Goal: Book appointment/travel/reservation

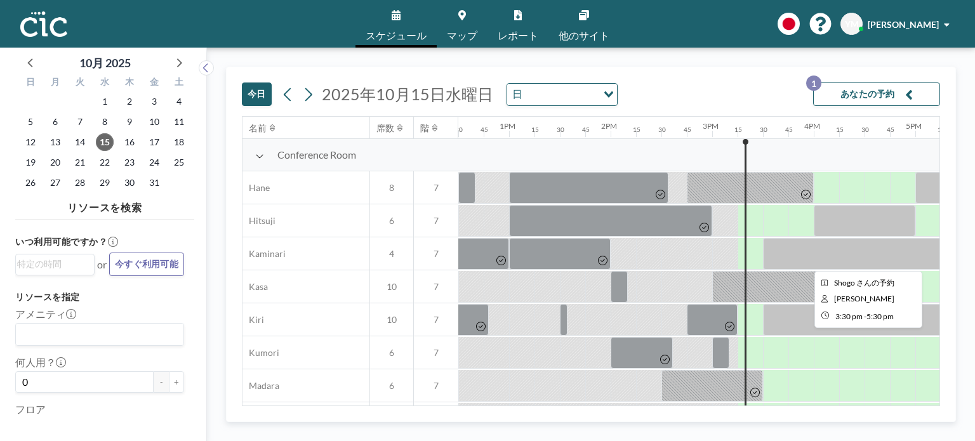
scroll to position [127, 1270]
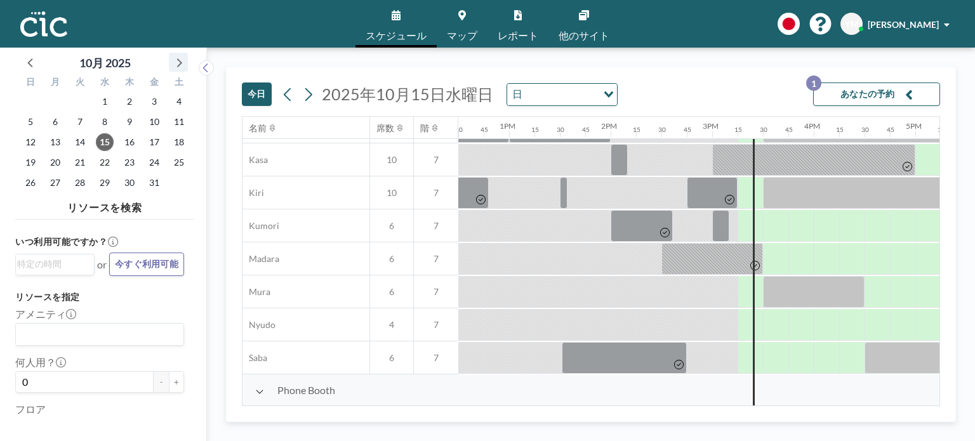
click at [183, 62] on icon at bounding box center [178, 62] width 17 height 17
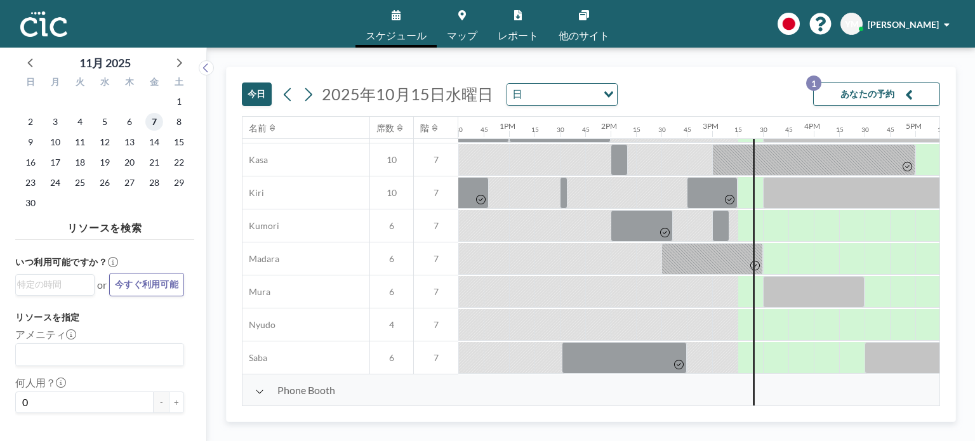
click at [157, 120] on span "7" at bounding box center [154, 122] width 18 height 18
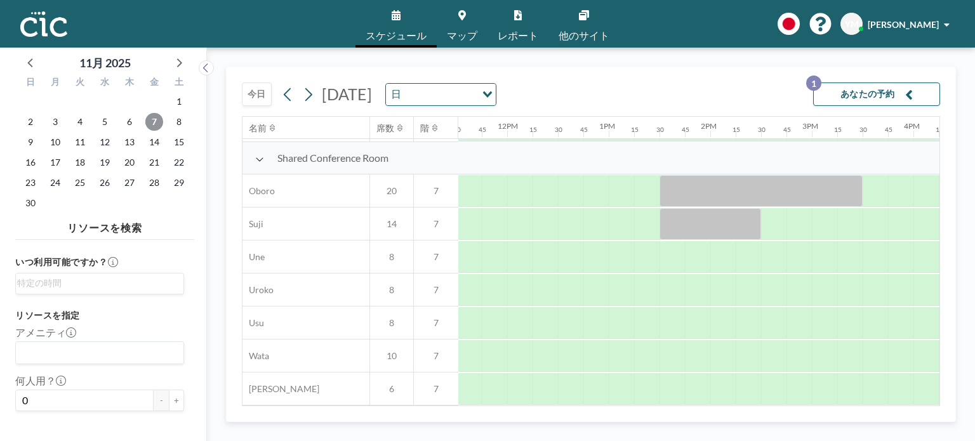
scroll to position [926, 1172]
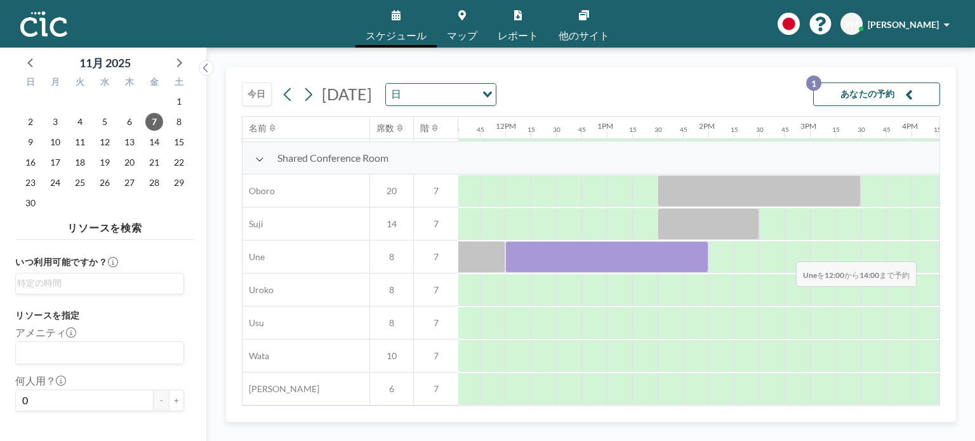
drag, startPoint x: 518, startPoint y: 258, endPoint x: 786, endPoint y: 252, distance: 268.0
click at [786, 252] on div at bounding box center [505, 257] width 2438 height 33
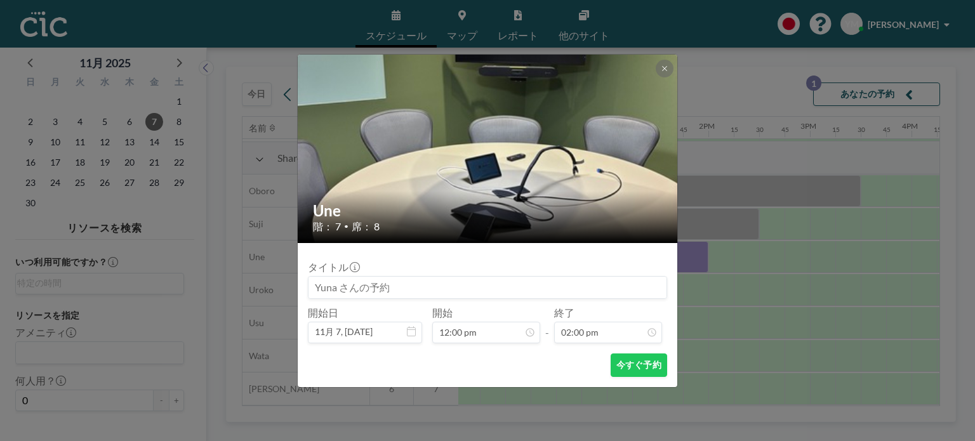
click at [510, 292] on input at bounding box center [488, 288] width 358 height 22
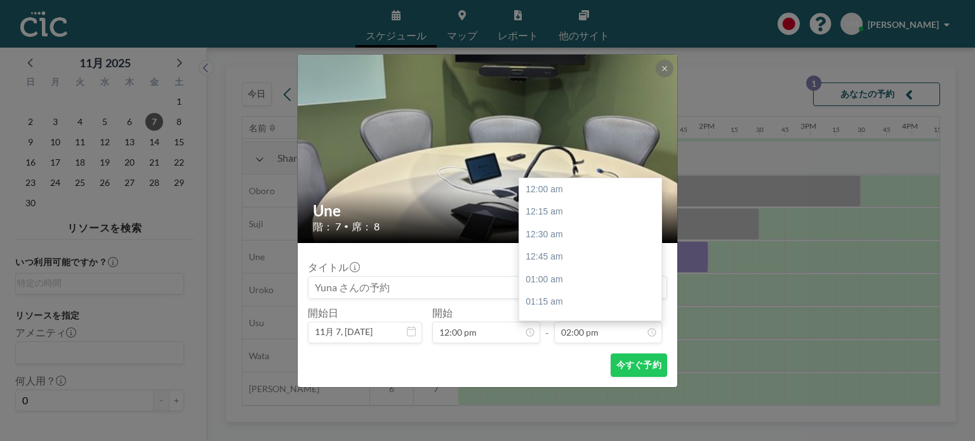
scroll to position [1266, 0]
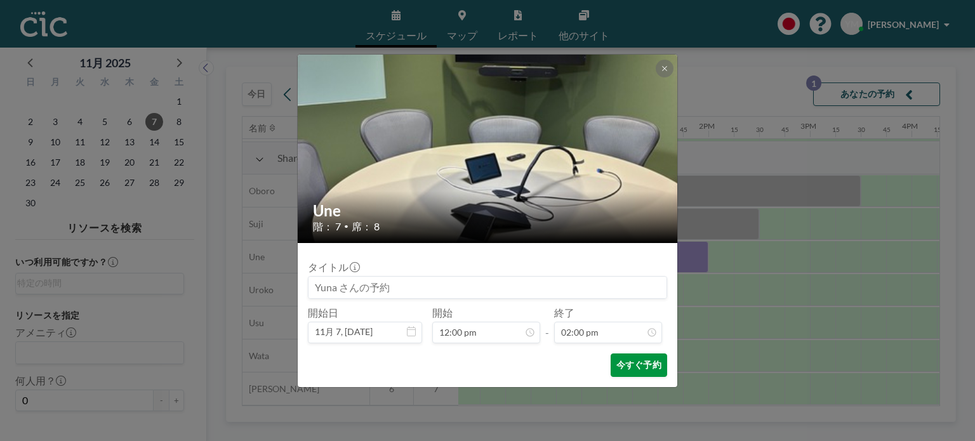
click at [636, 367] on button "今すぐ予約" at bounding box center [639, 365] width 57 height 23
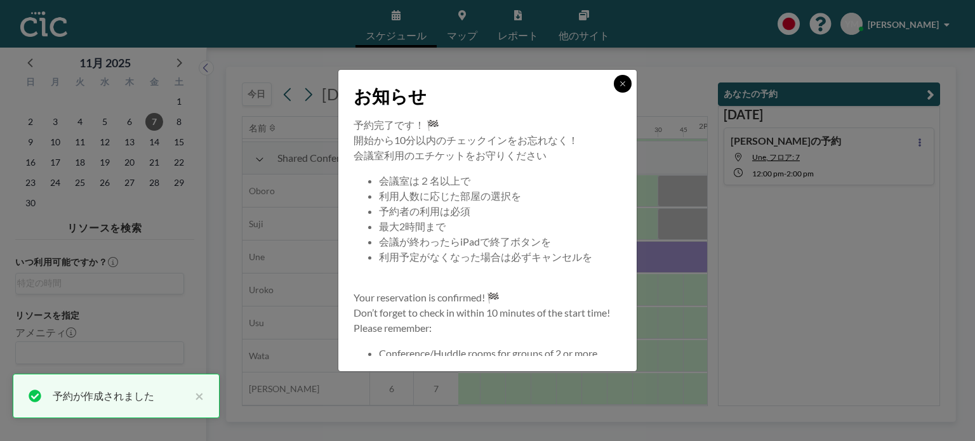
click at [623, 86] on icon at bounding box center [623, 84] width 8 height 8
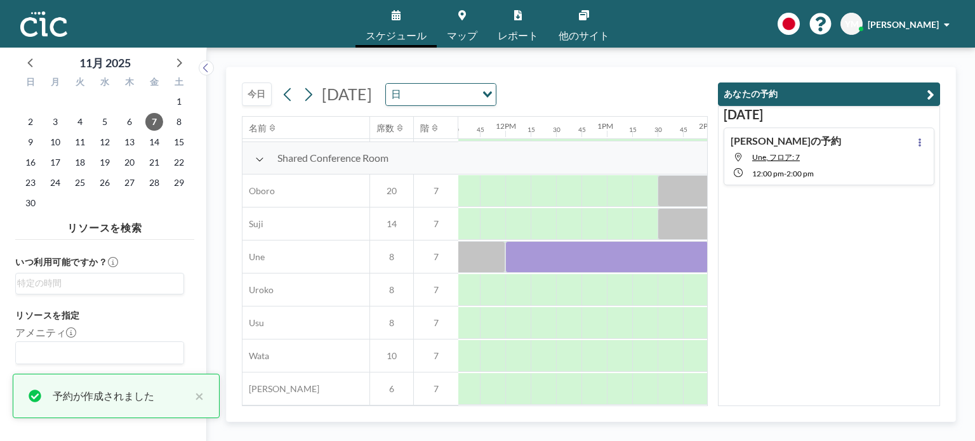
click at [922, 91] on button "あなたの予約" at bounding box center [829, 94] width 222 height 23
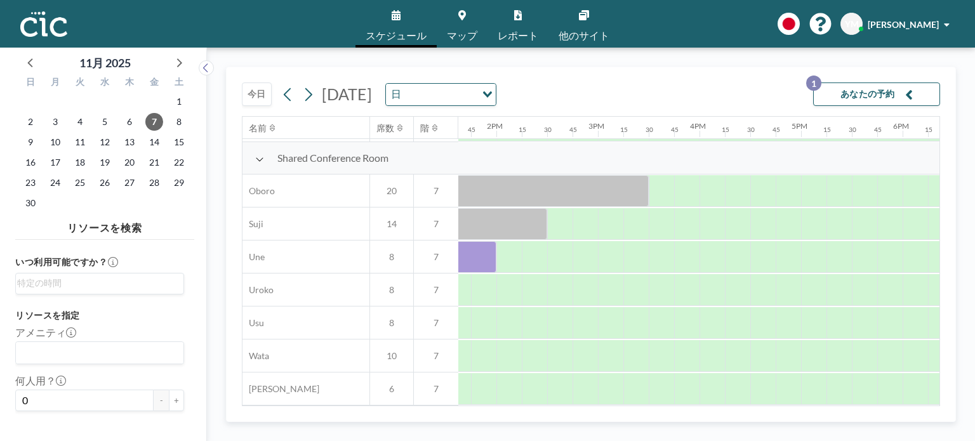
scroll to position [926, 1386]
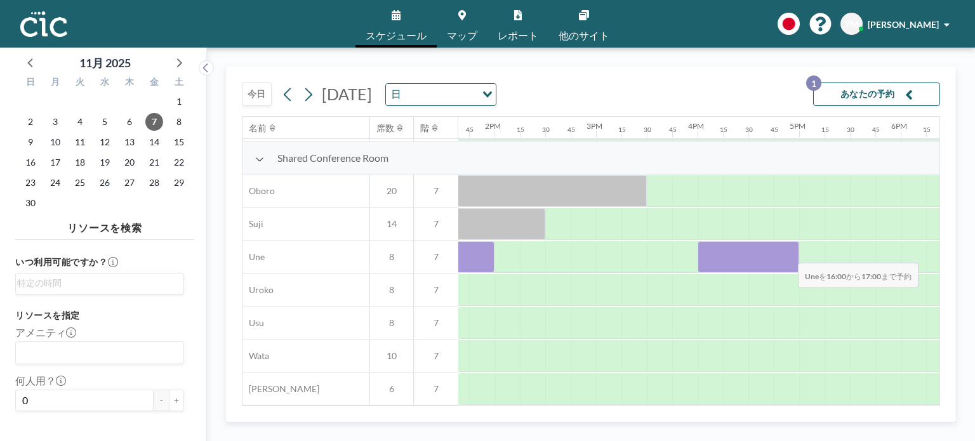
drag, startPoint x: 706, startPoint y: 258, endPoint x: 788, endPoint y: 253, distance: 82.1
click at [788, 253] on div at bounding box center [749, 257] width 102 height 32
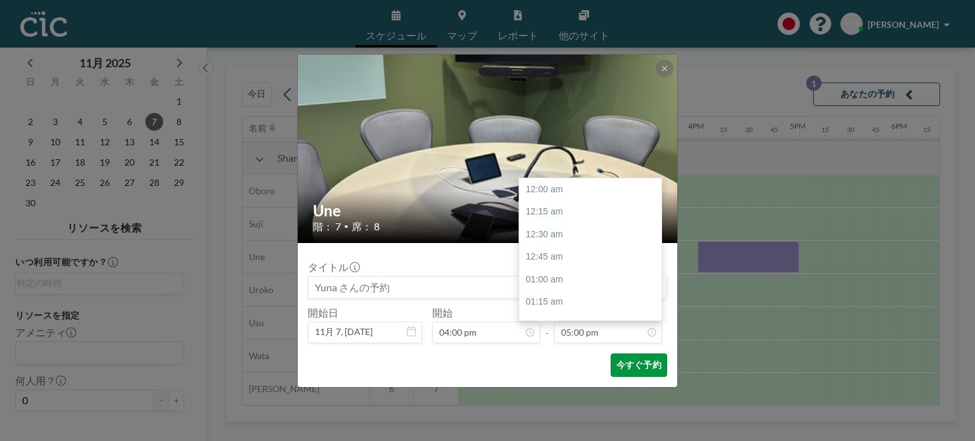
scroll to position [1536, 0]
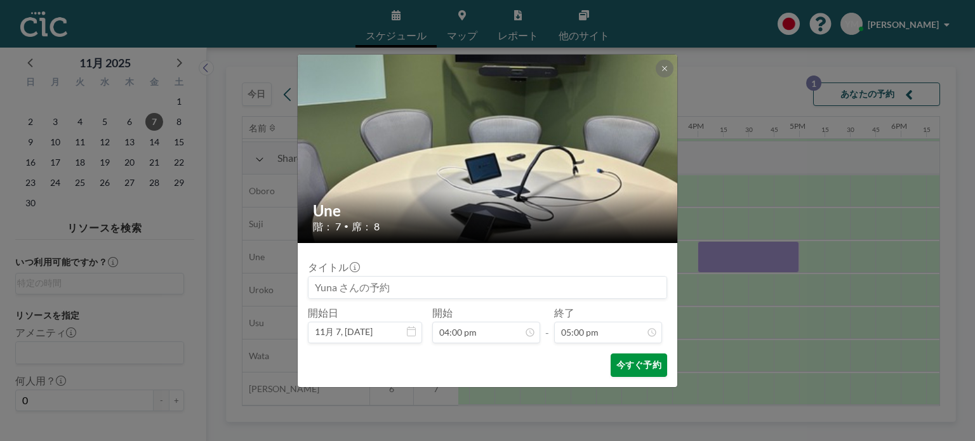
click at [632, 367] on button "今すぐ予約" at bounding box center [639, 365] width 57 height 23
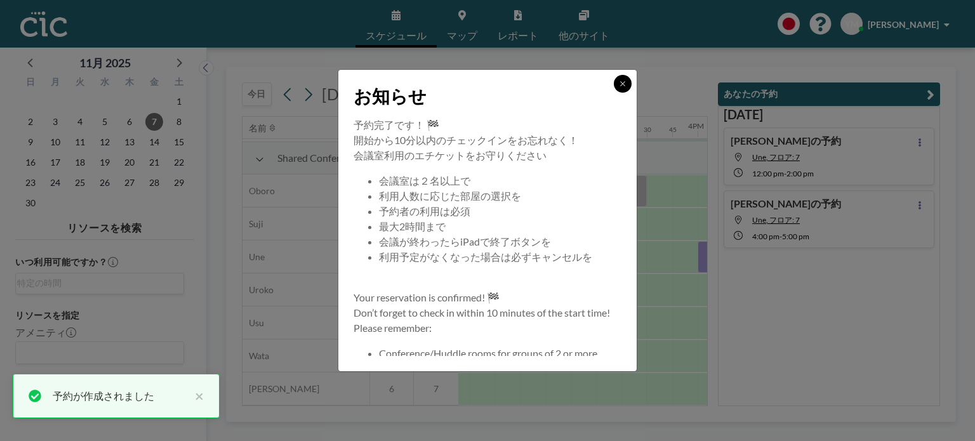
click at [620, 84] on icon at bounding box center [623, 84] width 8 height 8
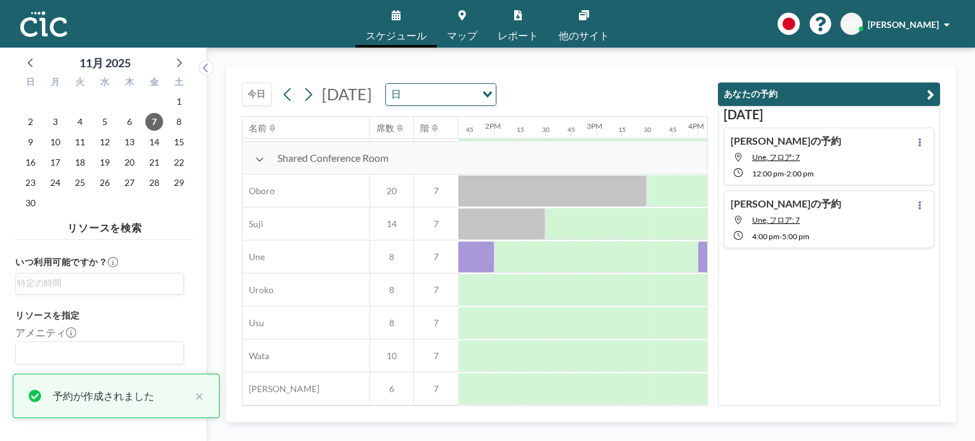
click at [932, 91] on icon "button" at bounding box center [931, 94] width 8 height 15
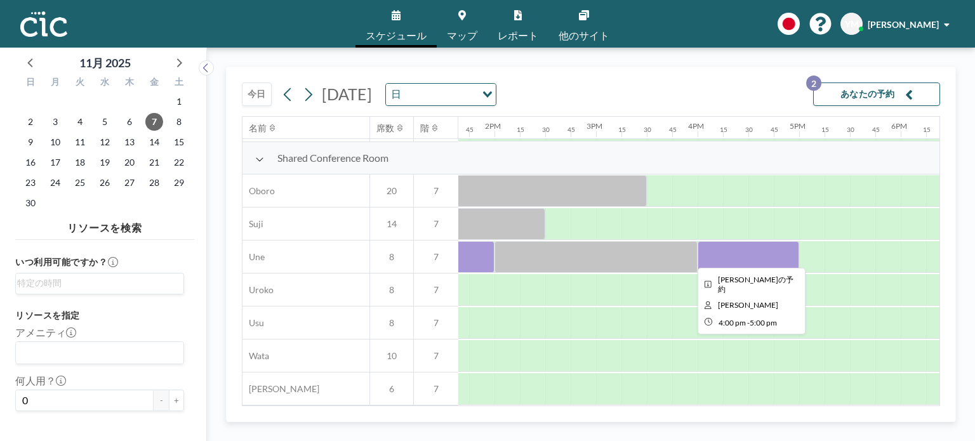
click at [751, 260] on div at bounding box center [749, 257] width 102 height 32
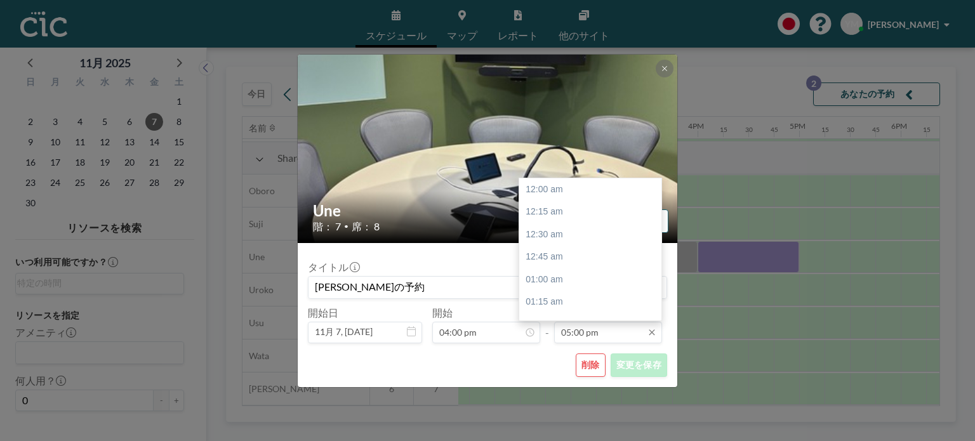
scroll to position [1536, 0]
click at [582, 332] on input "05:00 pm" at bounding box center [608, 333] width 108 height 22
click at [576, 280] on div "06:00 pm" at bounding box center [593, 280] width 149 height 23
type input "06:00 pm"
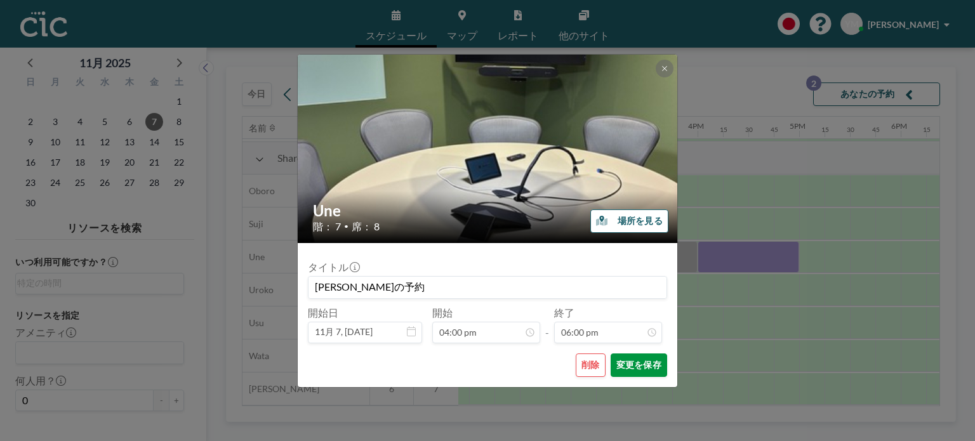
click at [626, 364] on button "変更を保存" at bounding box center [639, 365] width 57 height 23
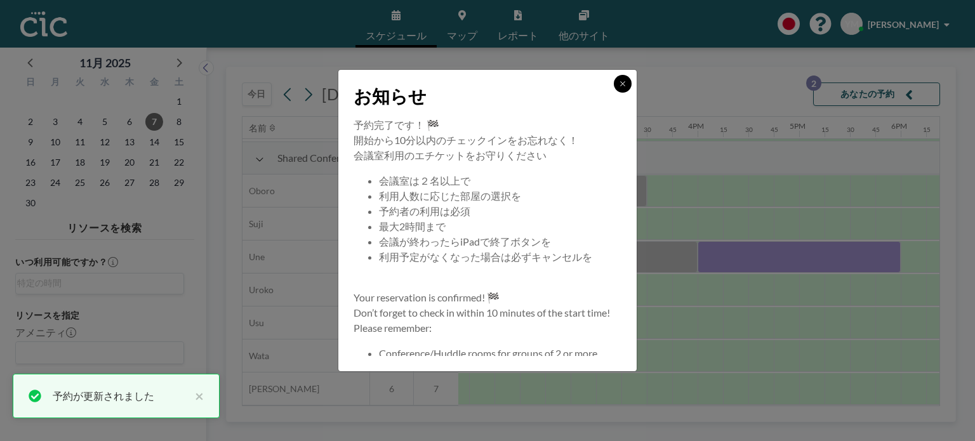
click at [625, 84] on icon at bounding box center [623, 84] width 8 height 8
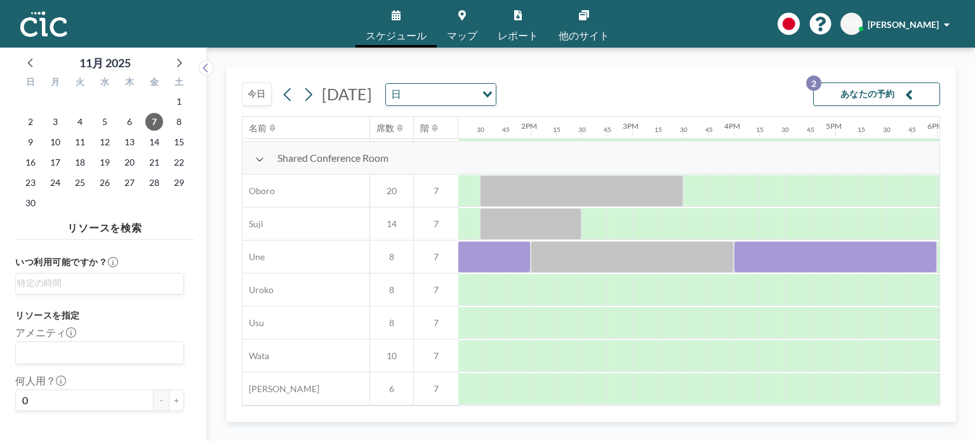
scroll to position [926, 1354]
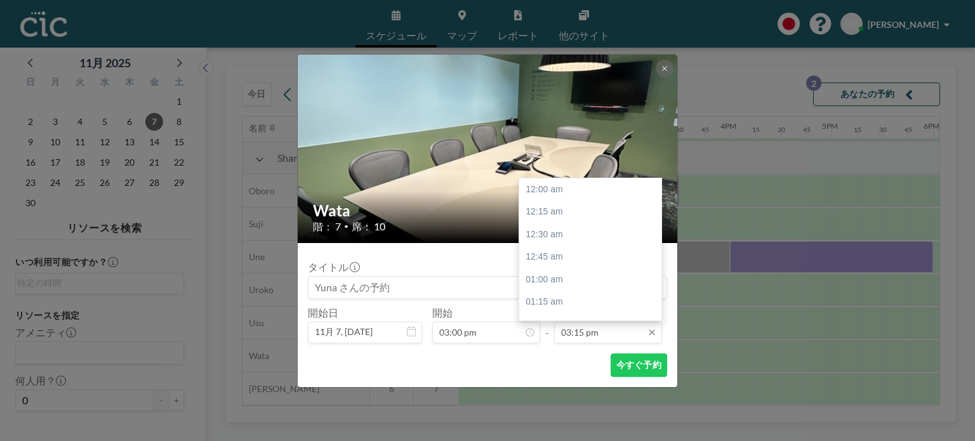
scroll to position [1379, 0]
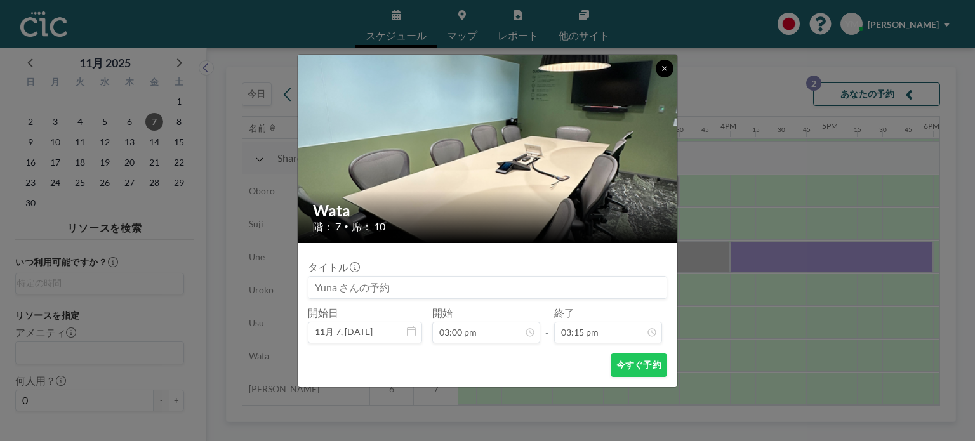
click at [668, 66] on icon at bounding box center [665, 69] width 8 height 8
